Goal: Check status

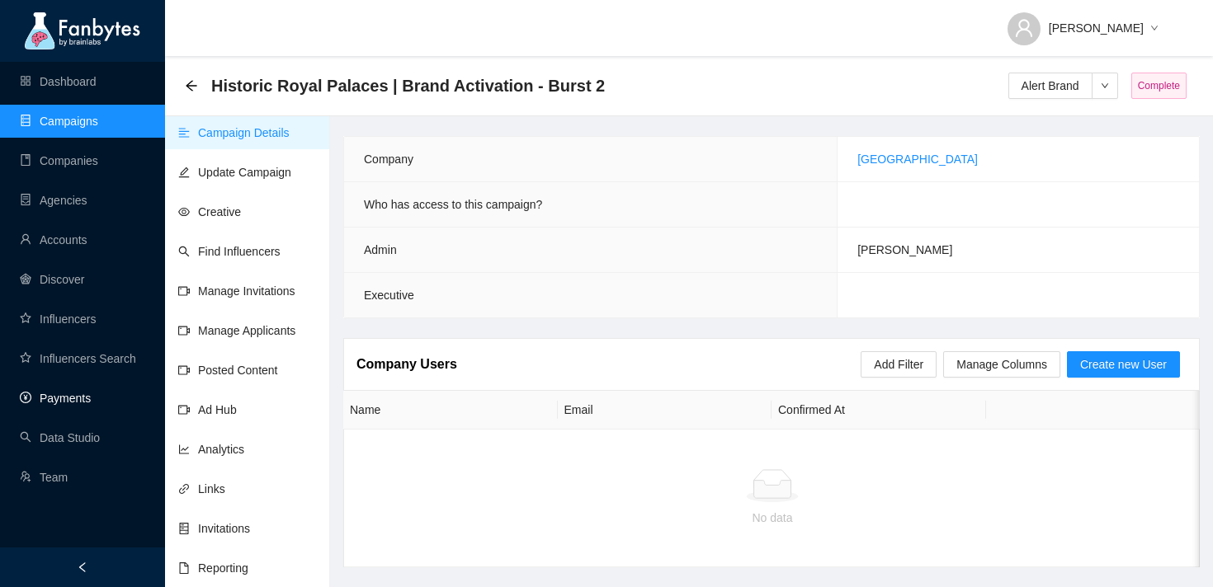
click at [71, 392] on link "Payments" at bounding box center [55, 398] width 71 height 13
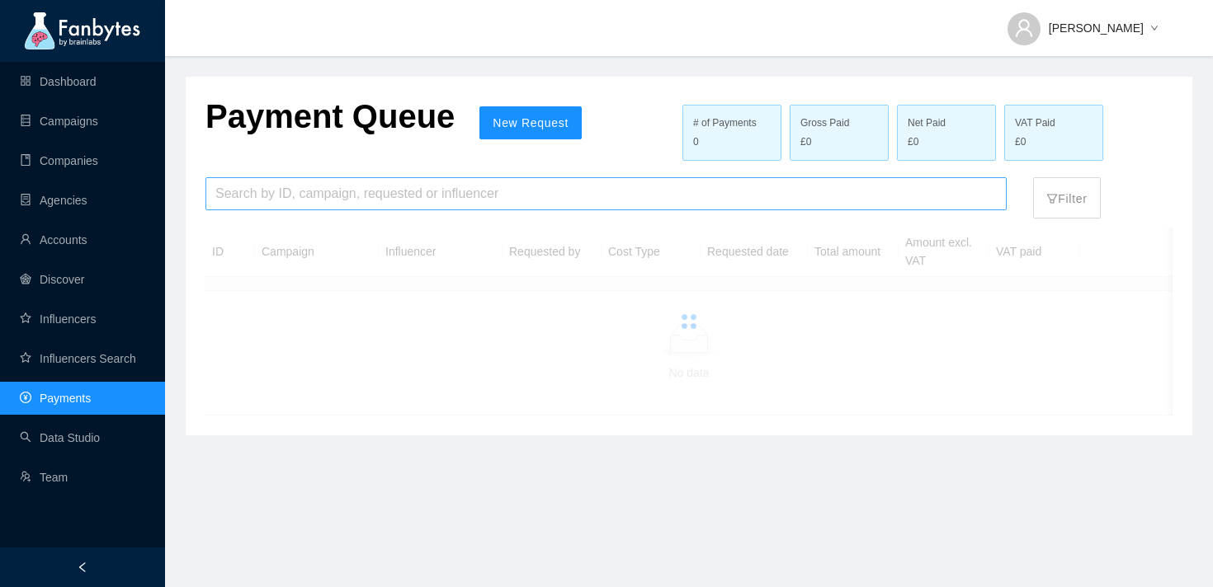
click at [433, 206] on input "search" at bounding box center [605, 193] width 781 height 31
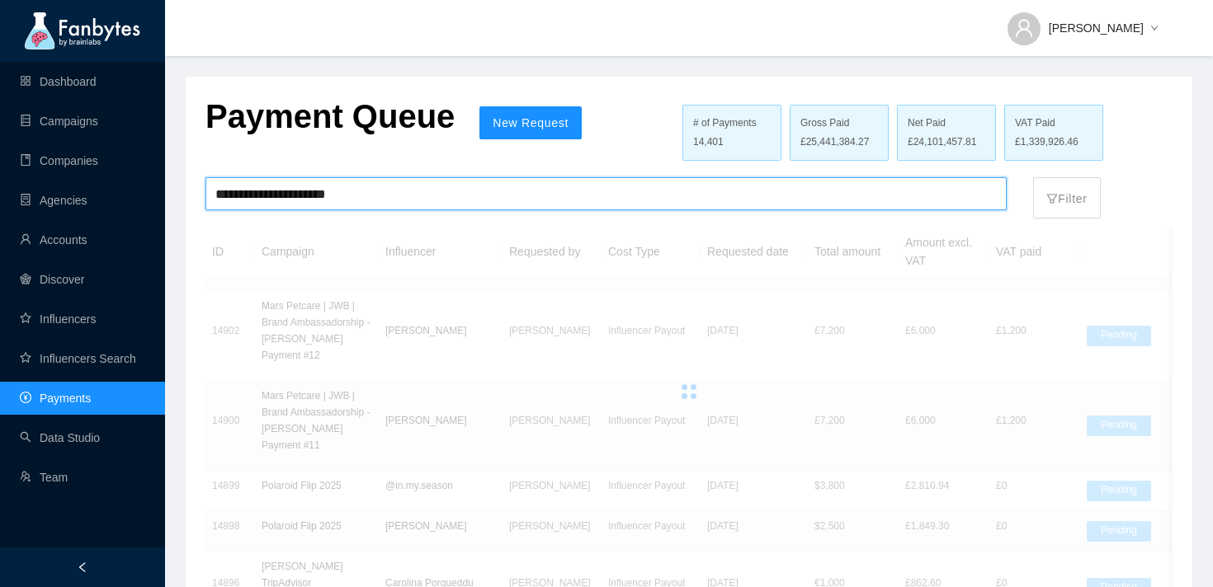
type input "**********"
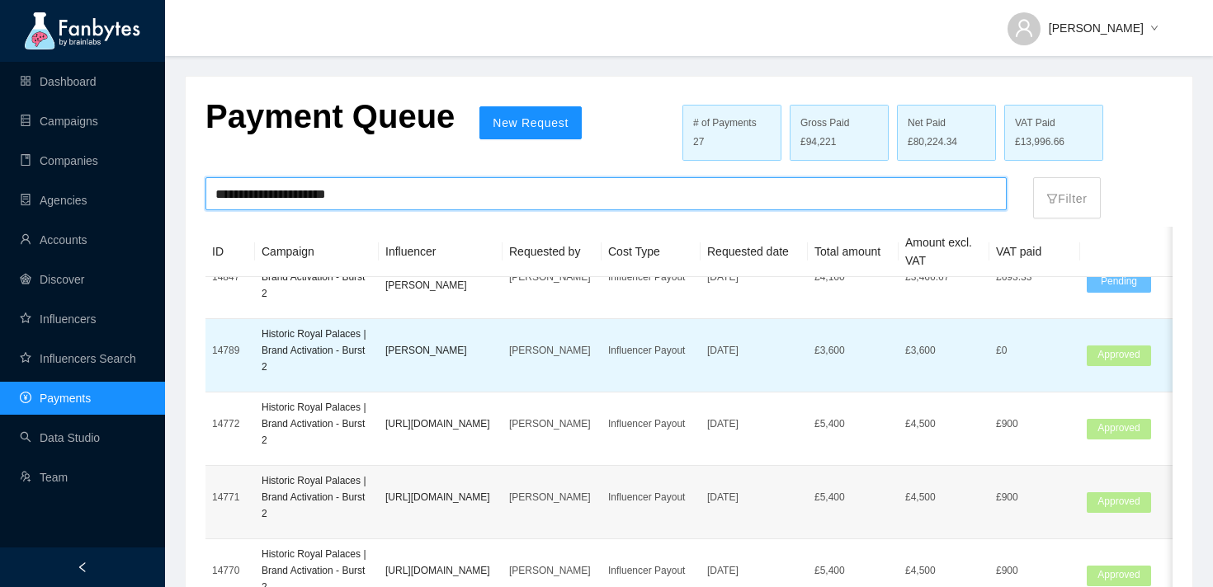
scroll to position [45, 0]
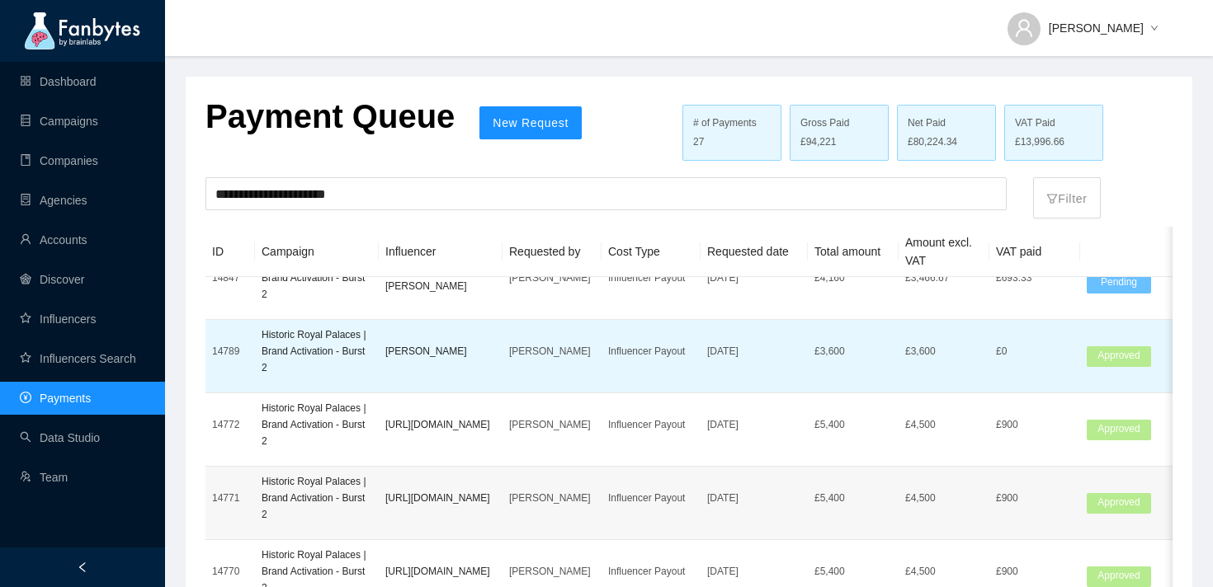
click at [1086, 354] on td "Approved" at bounding box center [1142, 356] width 124 height 73
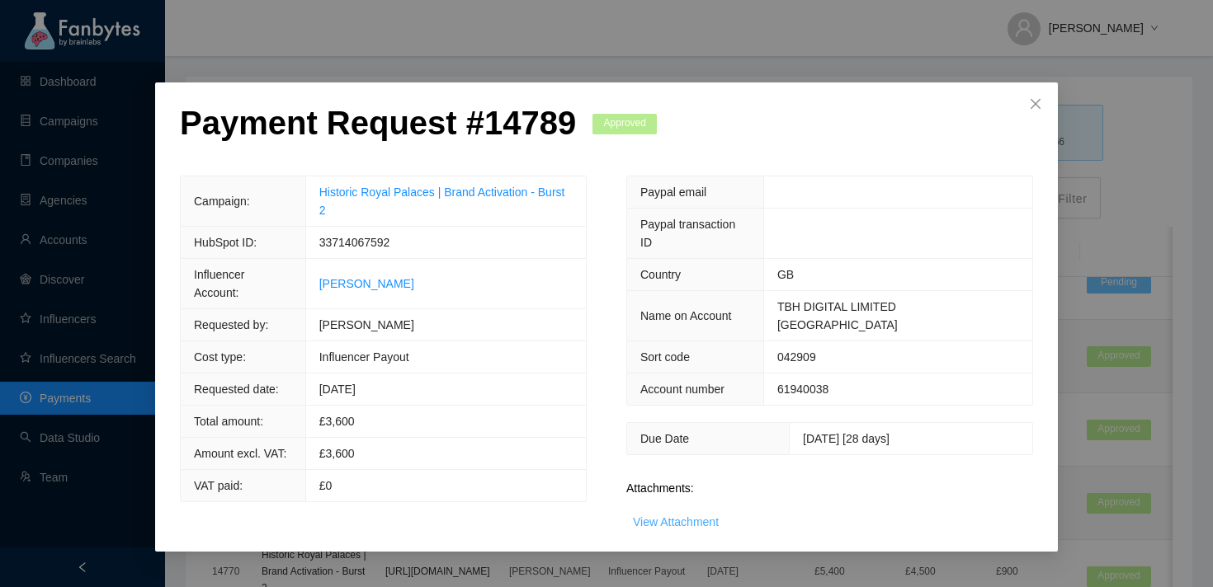
click at [693, 516] on link "View Attachment" at bounding box center [676, 522] width 86 height 13
click at [1037, 90] on span "Close" at bounding box center [1035, 105] width 45 height 45
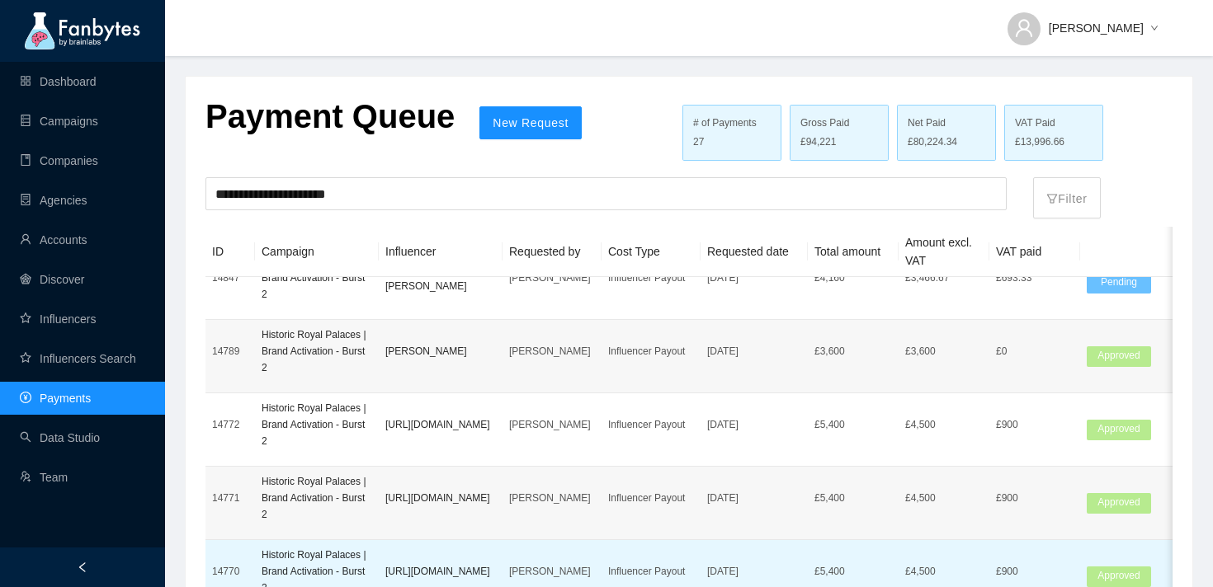
click at [1098, 572] on span "Approved" at bounding box center [1119, 577] width 64 height 21
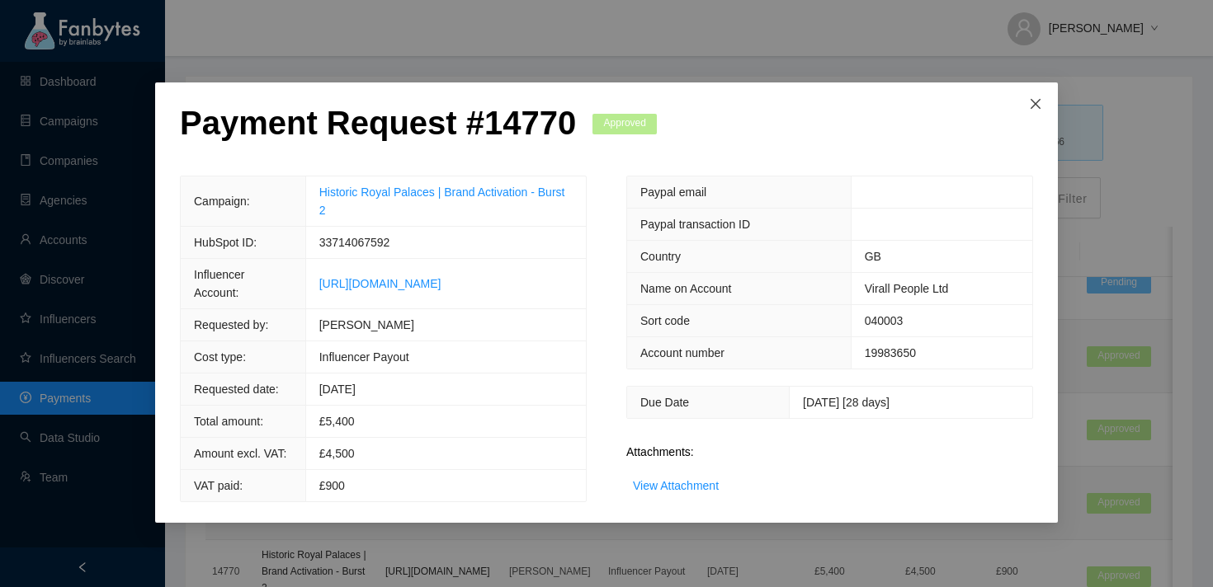
click at [1038, 106] on icon "close" at bounding box center [1035, 103] width 13 height 13
